Goal: Information Seeking & Learning: Learn about a topic

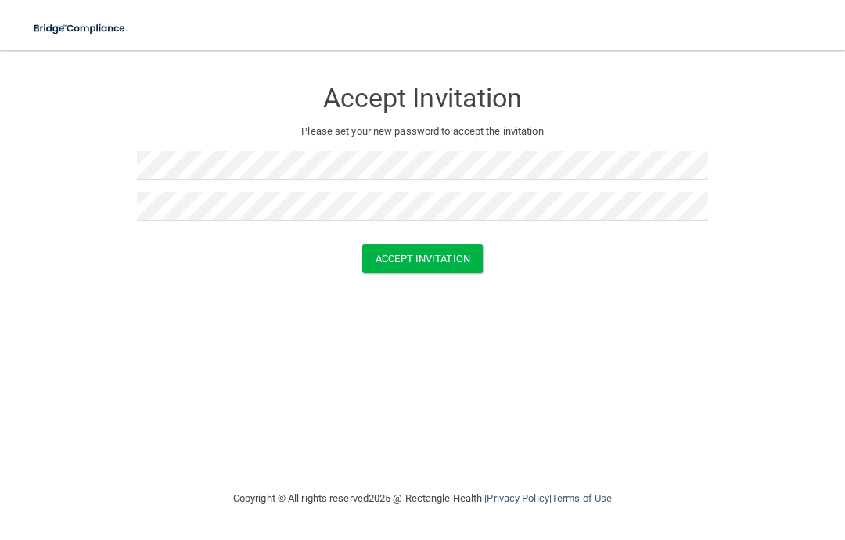
click at [438, 249] on button "Accept Invitation" at bounding box center [422, 258] width 121 height 29
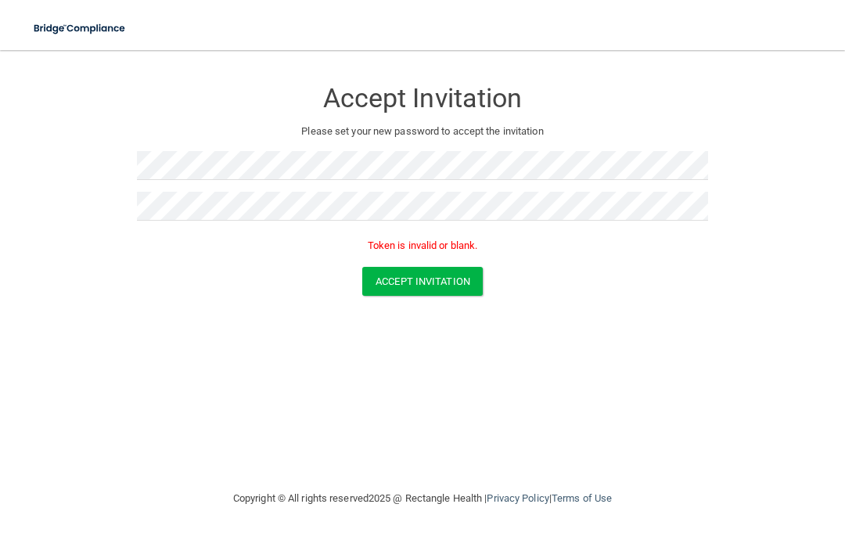
click at [434, 280] on button "Accept Invitation" at bounding box center [422, 281] width 121 height 29
click at [439, 284] on button "Accept Invitation" at bounding box center [422, 281] width 121 height 29
click at [458, 380] on div "Accept Invitation Please set your new password to accept the invitation Token i…" at bounding box center [422, 270] width 783 height 408
click at [445, 272] on button "Accept Invitation" at bounding box center [422, 281] width 121 height 29
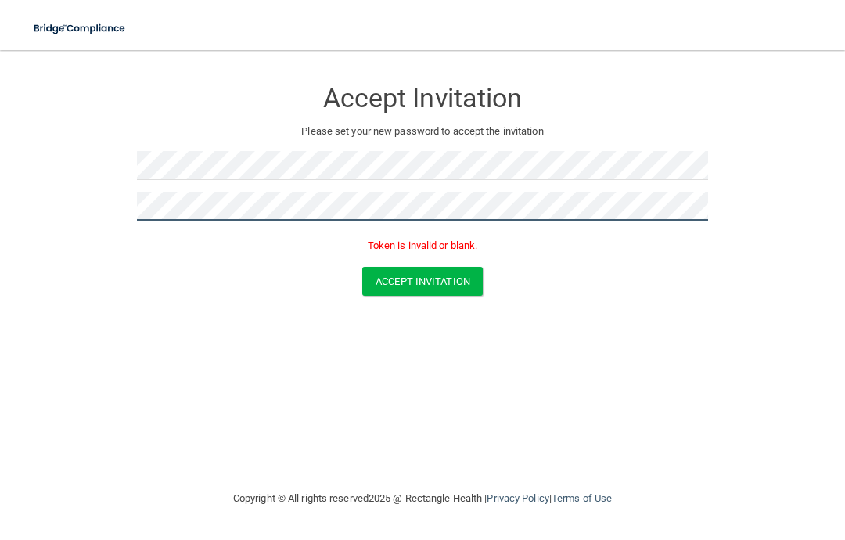
click at [423, 279] on button "Accept Invitation" at bounding box center [422, 281] width 121 height 29
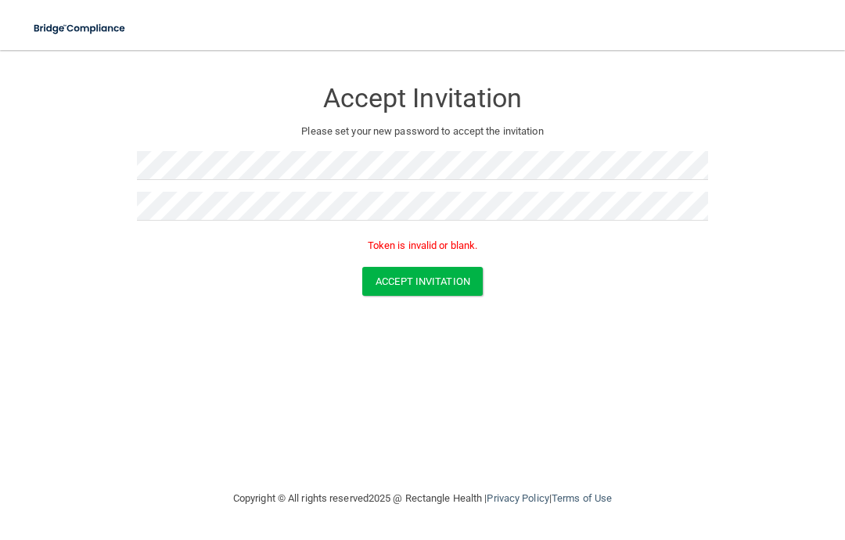
click at [397, 290] on button "Accept Invitation" at bounding box center [422, 281] width 121 height 29
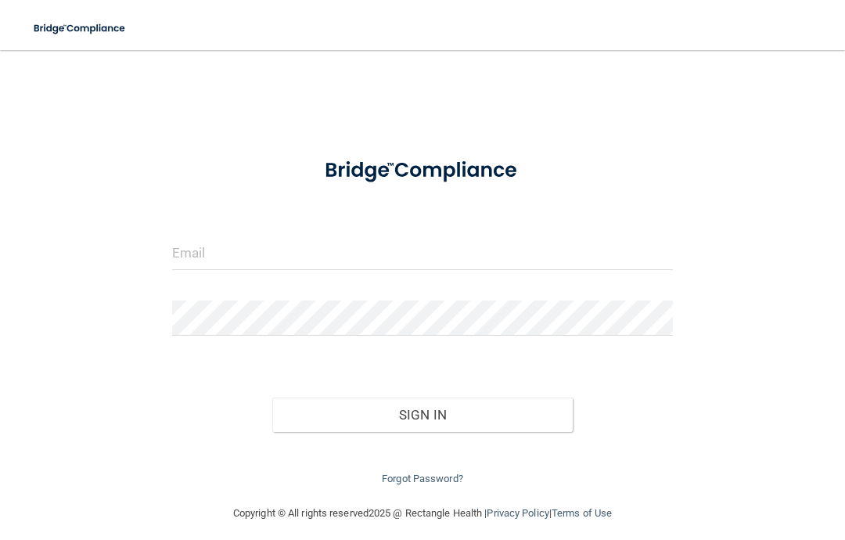
click at [220, 250] on input "email" at bounding box center [422, 252] width 501 height 35
click at [274, 252] on input "email" at bounding box center [422, 252] width 501 height 35
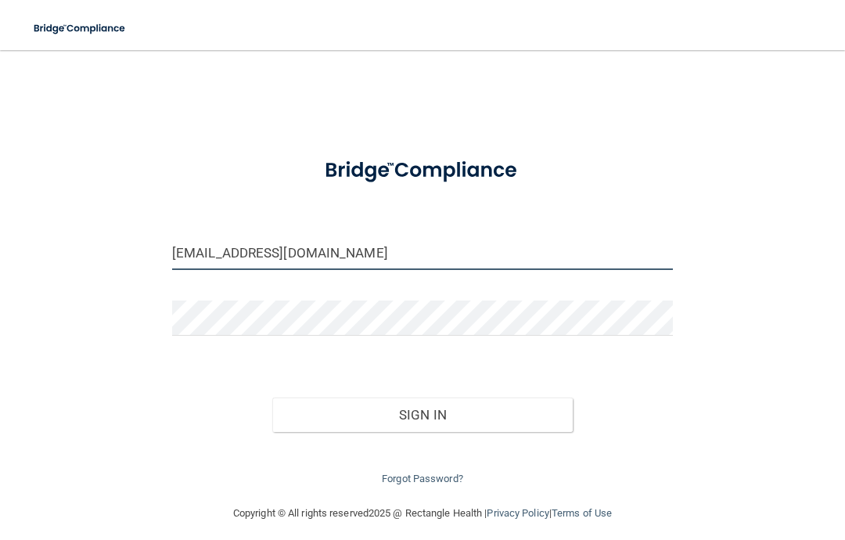
type input "[EMAIL_ADDRESS][DOMAIN_NAME]"
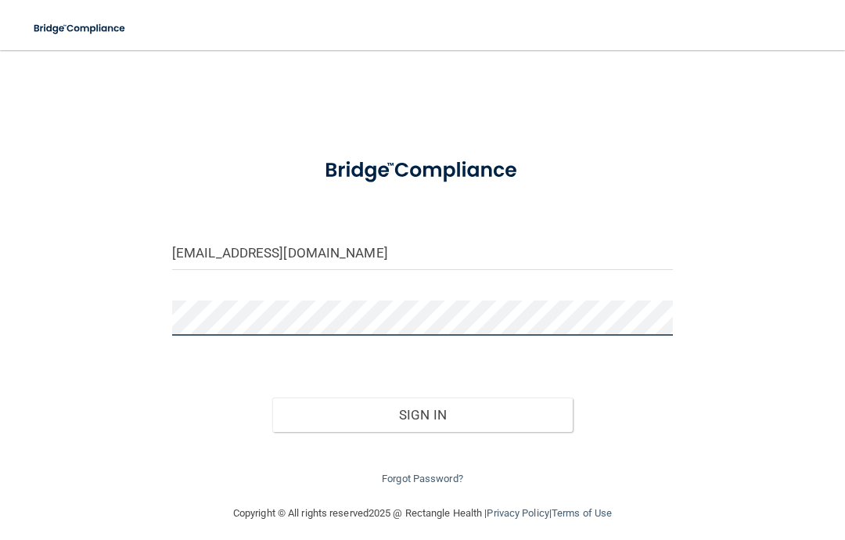
click at [423, 411] on button "Sign In" at bounding box center [422, 415] width 301 height 34
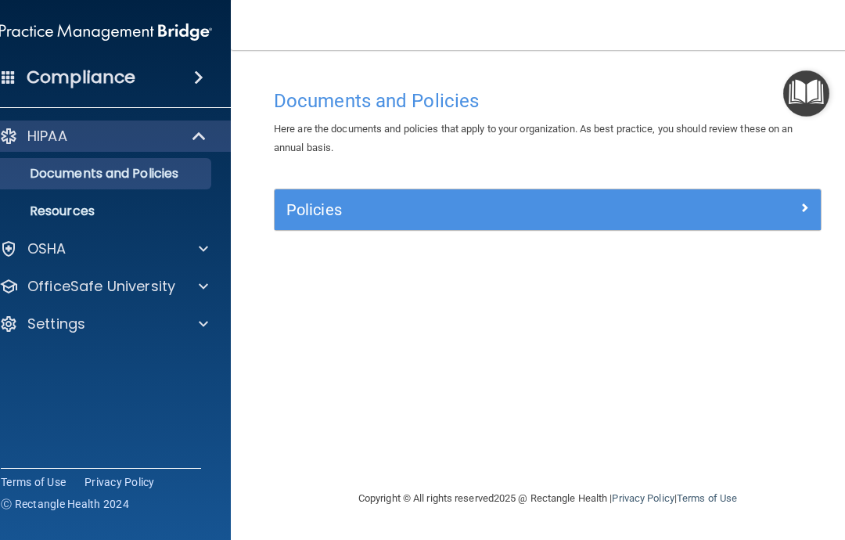
click at [210, 243] on div at bounding box center [201, 249] width 39 height 19
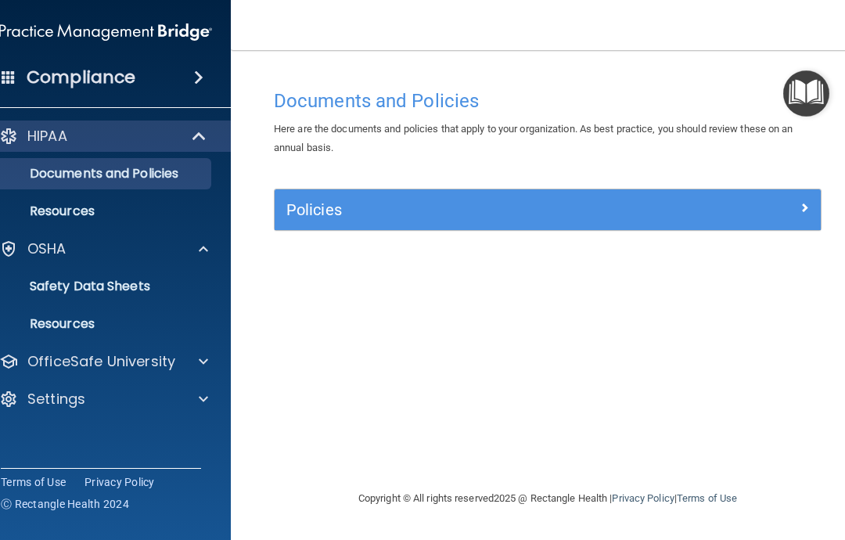
click at [198, 78] on span at bounding box center [198, 77] width 9 height 19
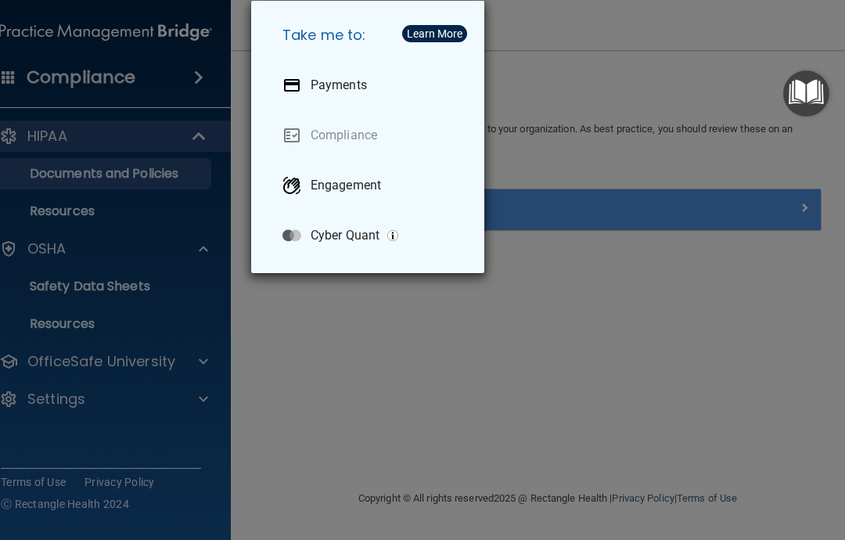
click at [613, 300] on div "Take me to: Payments Compliance Engagement Cyber Quant" at bounding box center [422, 270] width 845 height 540
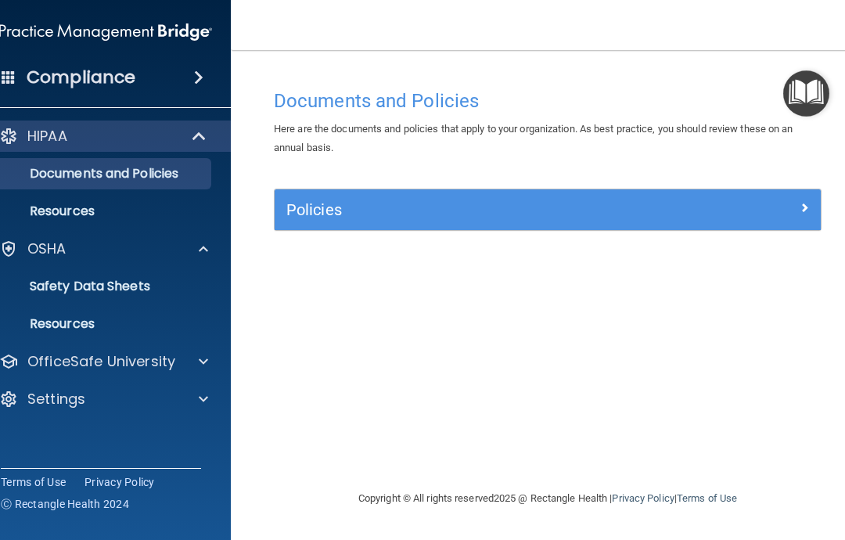
click at [466, 207] on h5 "Policies" at bounding box center [479, 209] width 387 height 17
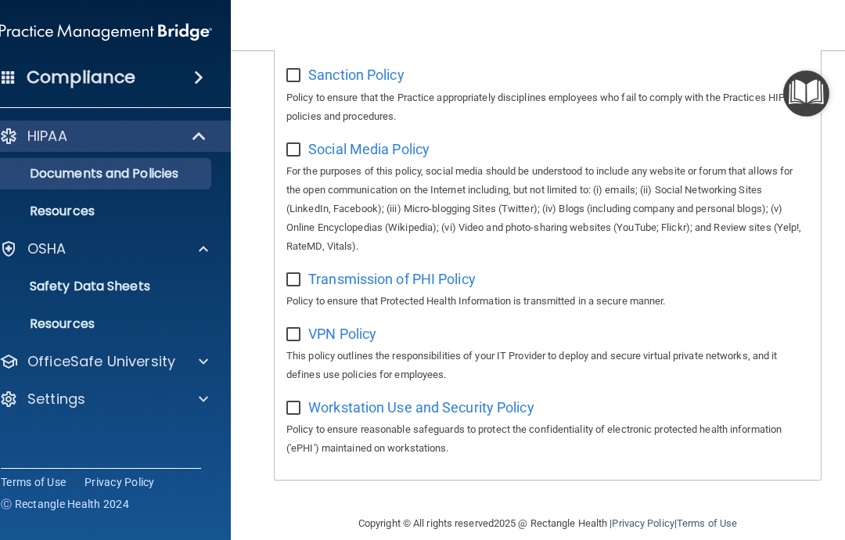
scroll to position [1367, 0]
click at [11, 74] on span at bounding box center [9, 77] width 14 height 14
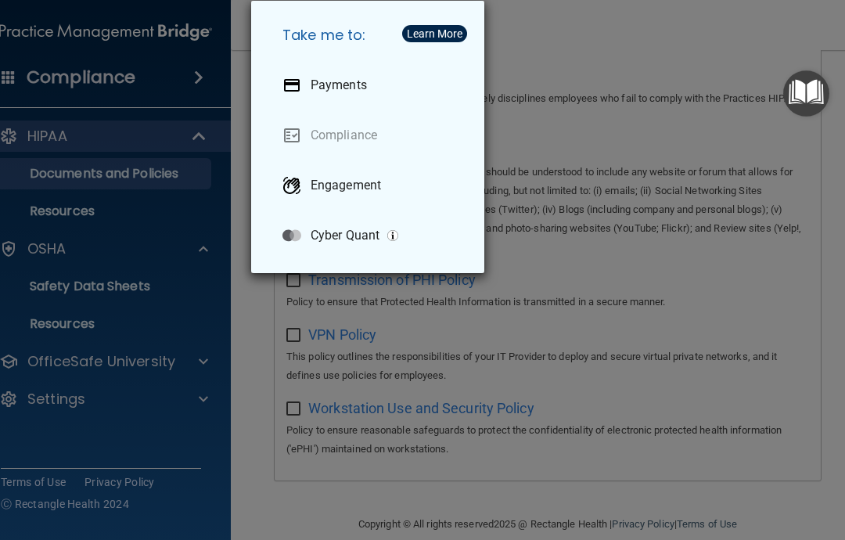
click at [351, 146] on link "Compliance" at bounding box center [371, 135] width 202 height 44
click at [348, 187] on p "Engagement" at bounding box center [346, 186] width 70 height 16
click at [59, 201] on div "Take me to: Payments Compliance Engagement Cyber Quant" at bounding box center [422, 270] width 845 height 540
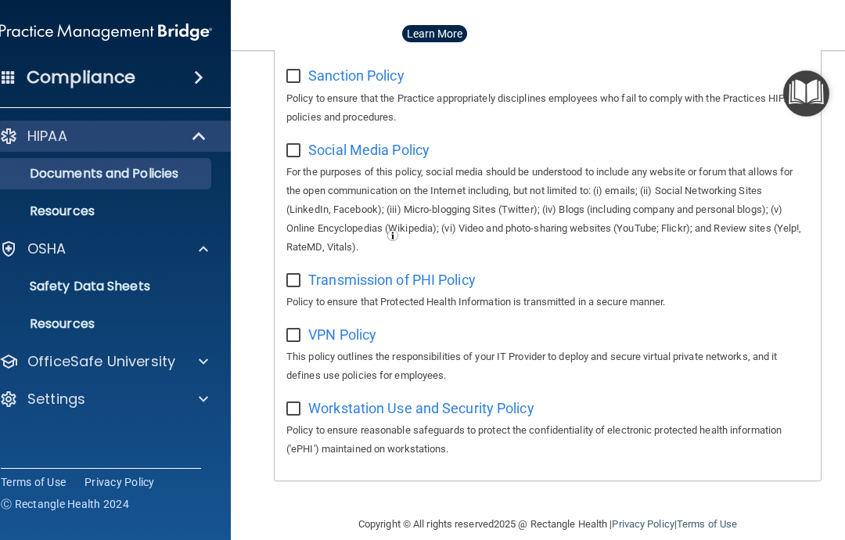
click at [49, 208] on p "Resources" at bounding box center [98, 212] width 214 height 16
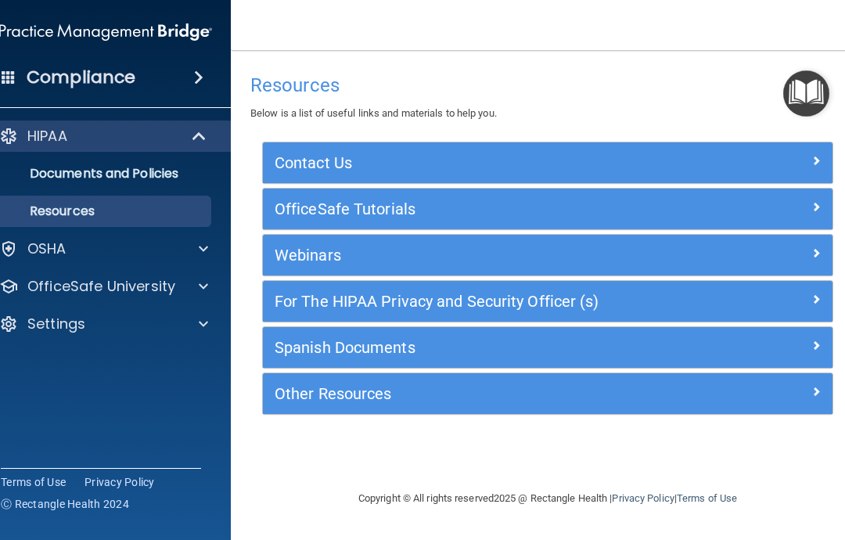
click at [60, 290] on p "OfficeSafe University" at bounding box center [101, 286] width 148 height 19
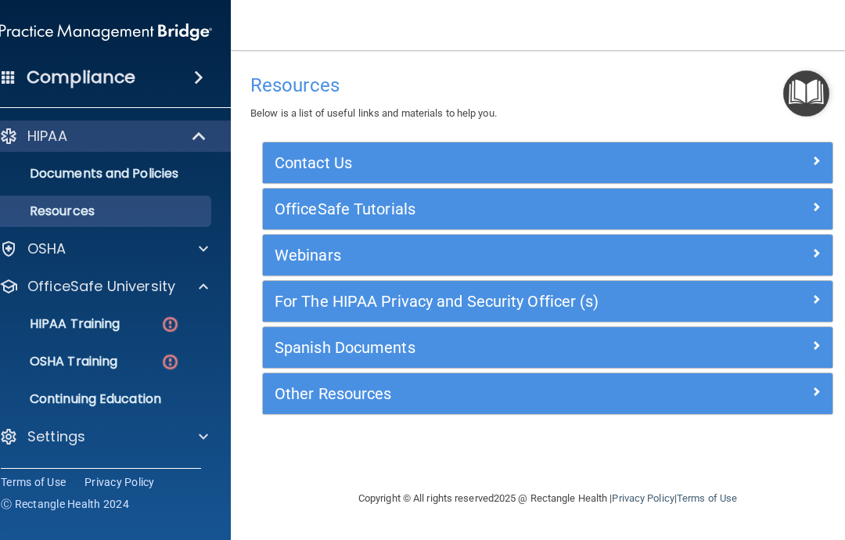
click at [59, 323] on p "HIPAA Training" at bounding box center [55, 324] width 129 height 16
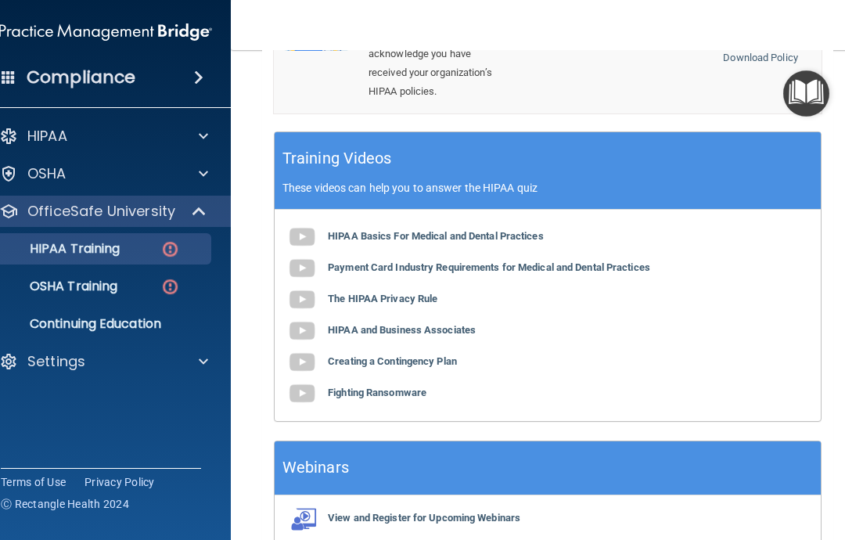
scroll to position [712, 0]
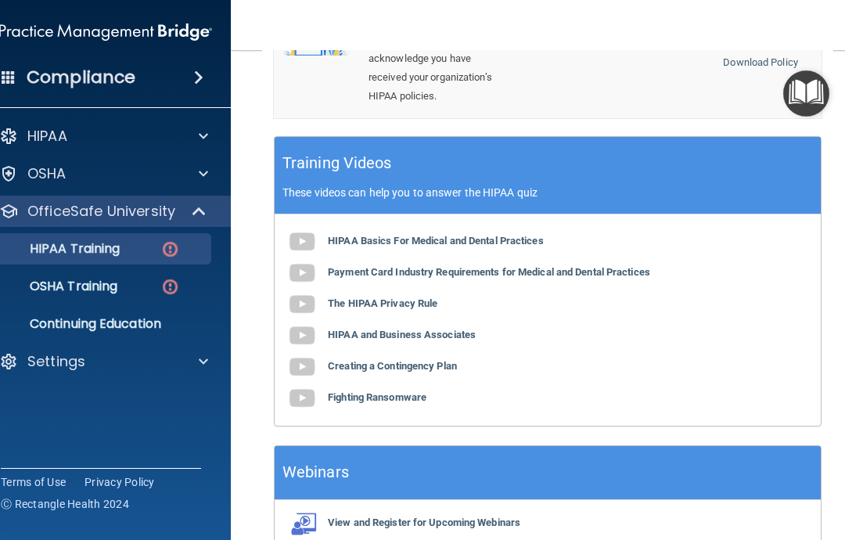
click at [81, 297] on link "OSHA Training" at bounding box center [88, 286] width 247 height 31
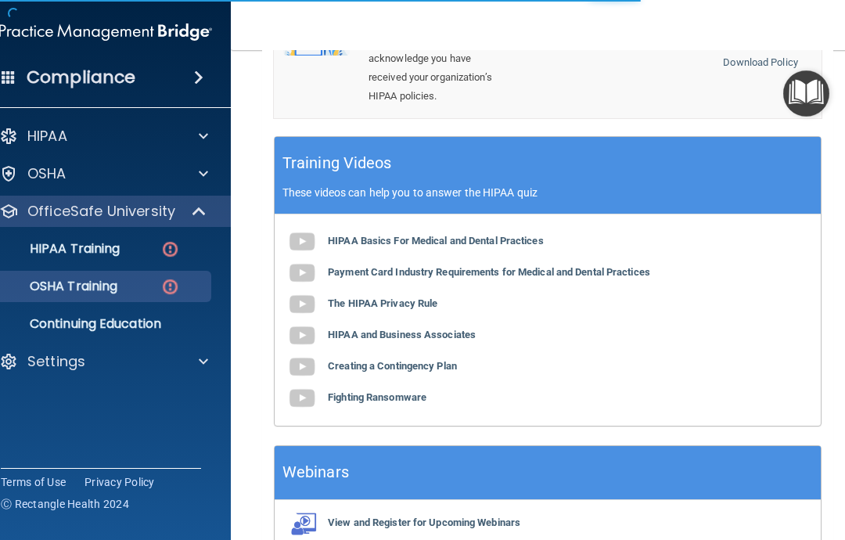
click at [73, 286] on p "OSHA Training" at bounding box center [54, 287] width 127 height 16
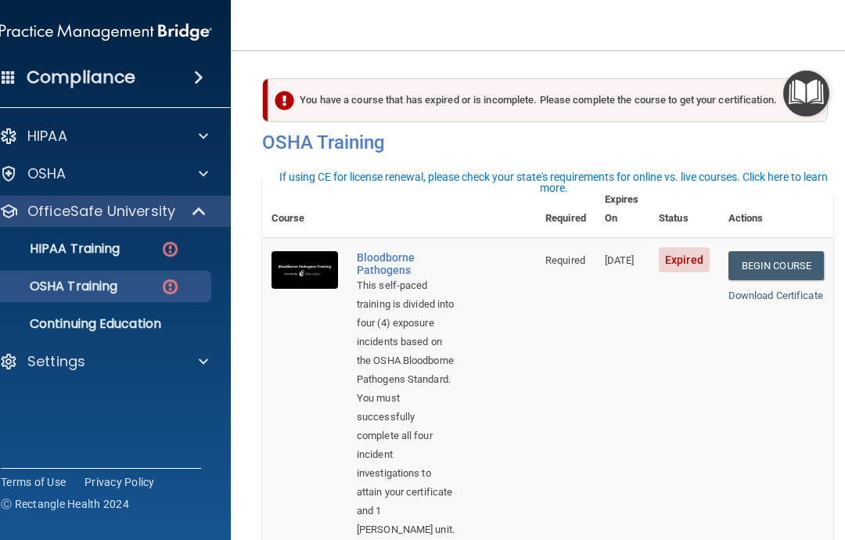
scroll to position [-2, 0]
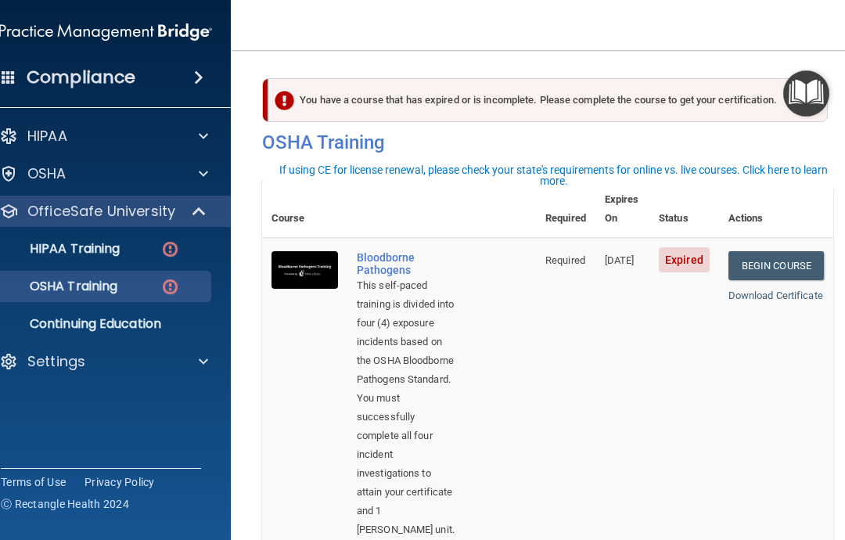
click at [59, 250] on p "HIPAA Training" at bounding box center [55, 249] width 129 height 16
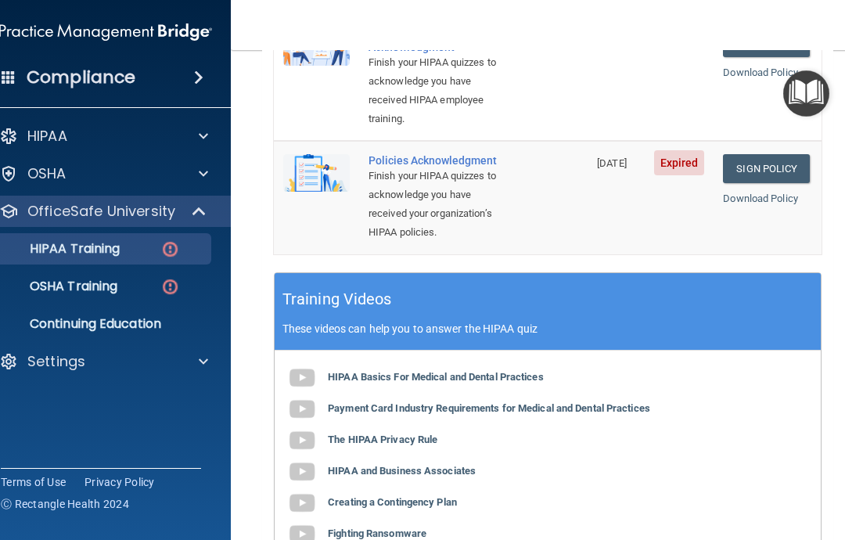
scroll to position [581, 0]
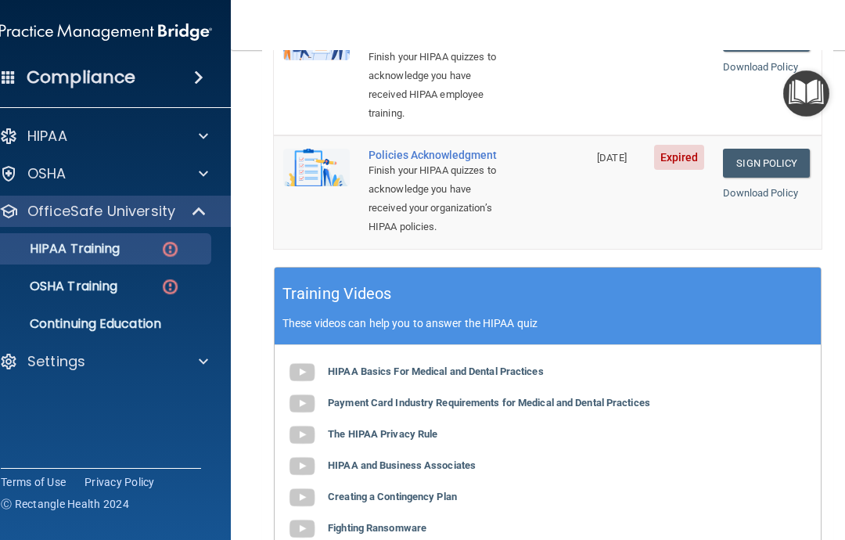
click at [452, 366] on b "HIPAA Basics For Medical and Dental Practices" at bounding box center [436, 372] width 216 height 12
